Goal: Use online tool/utility

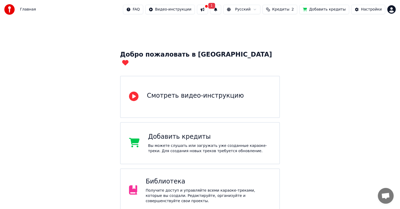
click at [208, 11] on button at bounding box center [202, 9] width 11 height 9
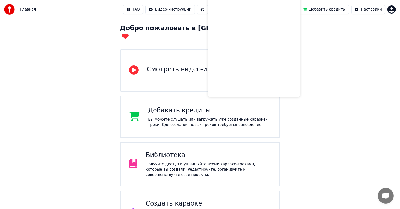
click at [86, 24] on div "Добро пожаловать в Youka Смотреть видео-инструкцию Добавить кредиты Вы можете с…" at bounding box center [200, 114] width 400 height 242
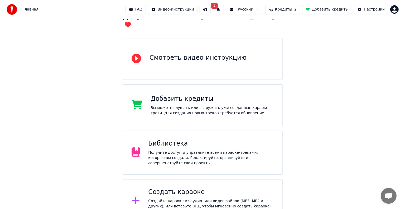
scroll to position [41, 0]
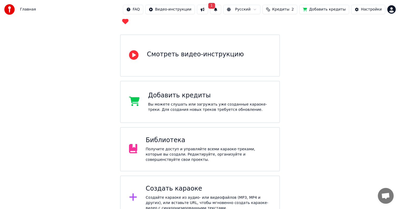
click at [198, 185] on div "Создать караоке" at bounding box center [208, 189] width 125 height 8
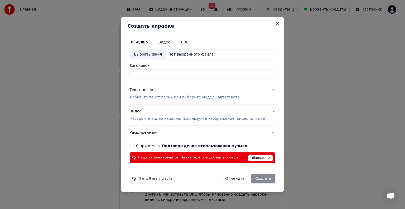
click at [248, 157] on span "Обновить" at bounding box center [260, 158] width 25 height 6
click at [248, 159] on span "Обновить" at bounding box center [260, 158] width 25 height 6
click at [248, 158] on span "Обновить" at bounding box center [260, 158] width 25 height 6
click at [210, 159] on div "Недостаточно кредитов. Нажмите, чтобы добавить больше Обновить" at bounding box center [202, 157] width 146 height 11
click at [189, 157] on span "Недостаточно кредитов. Нажмите, чтобы добавить больше" at bounding box center [188, 158] width 100 height 4
